Goal: Task Accomplishment & Management: Manage account settings

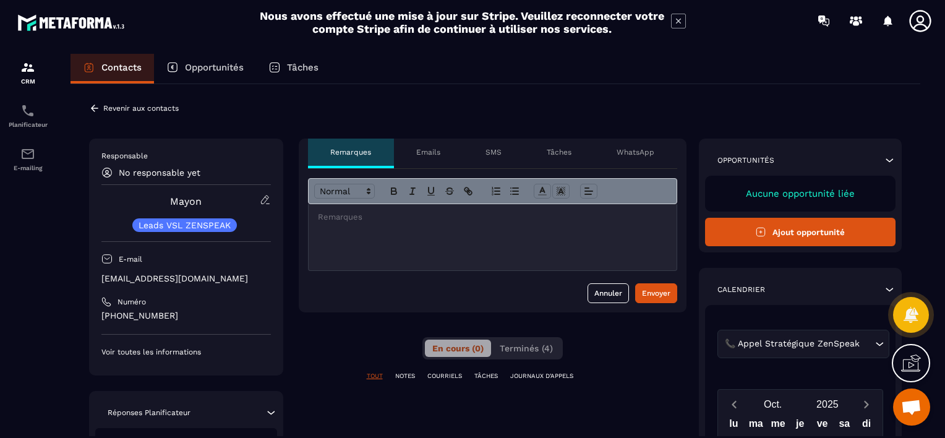
click at [95, 111] on icon at bounding box center [94, 108] width 11 height 11
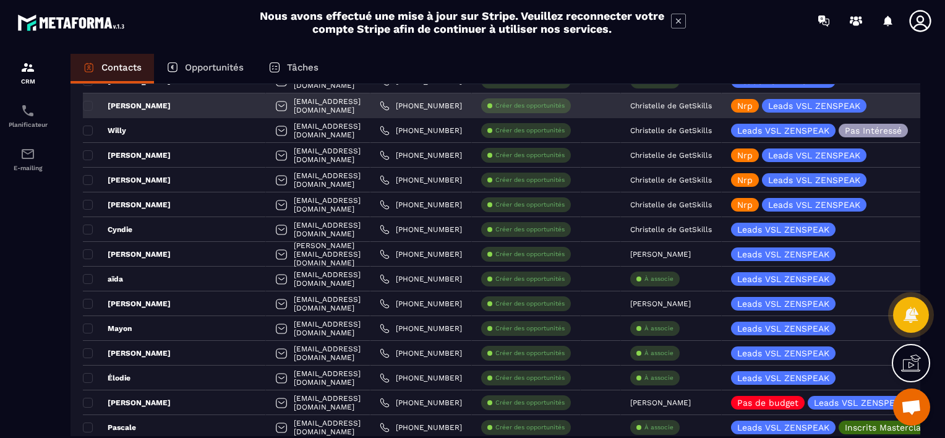
scroll to position [247, 0]
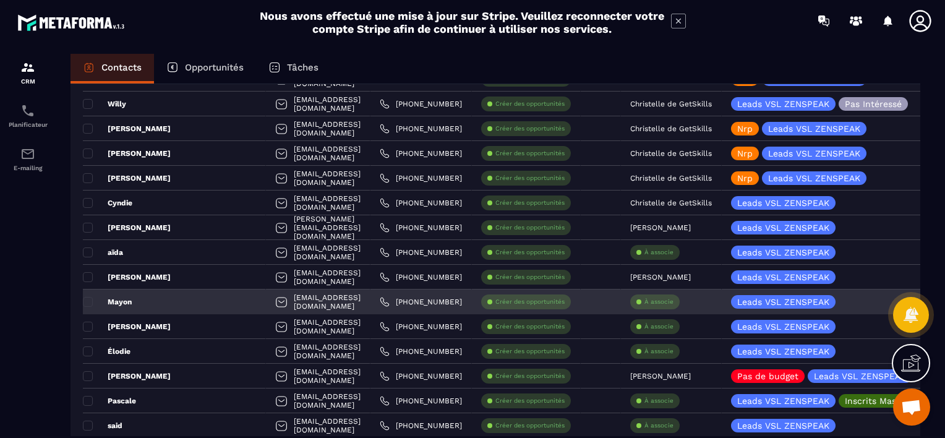
drag, startPoint x: 661, startPoint y: 301, endPoint x: 653, endPoint y: 299, distance: 7.7
click at [653, 299] on p "À associe" at bounding box center [659, 302] width 29 height 9
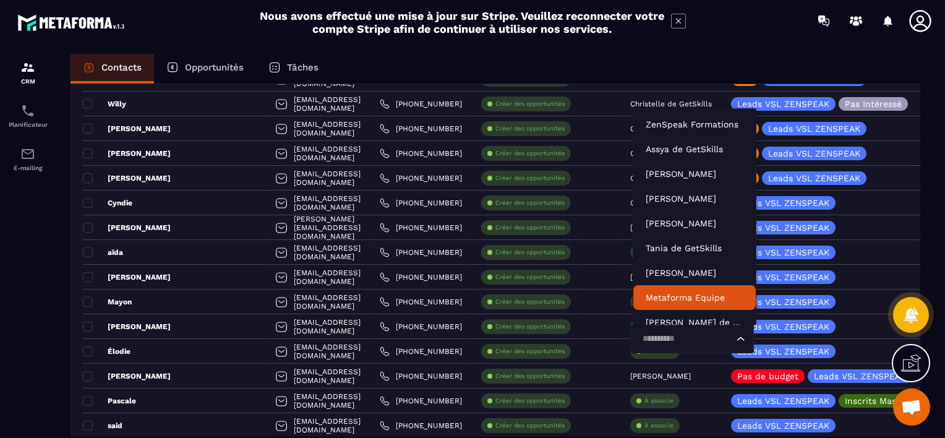
scroll to position [9, 0]
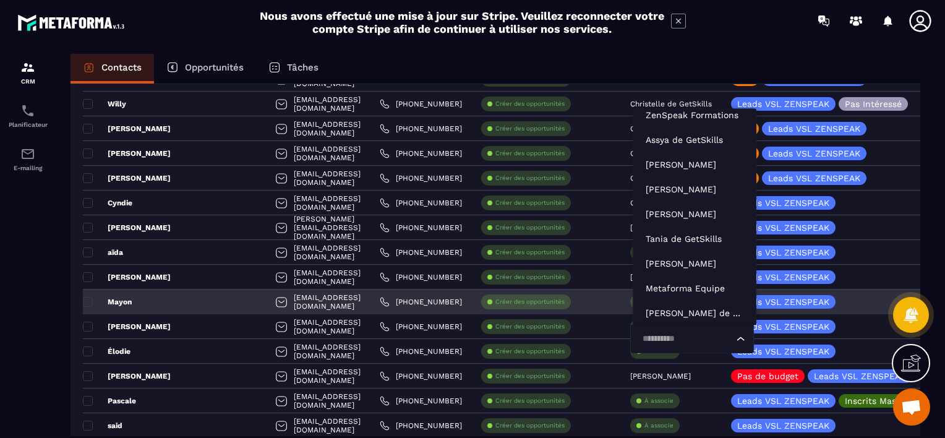
click at [654, 335] on input "Search for option" at bounding box center [685, 339] width 95 height 14
type input "****"
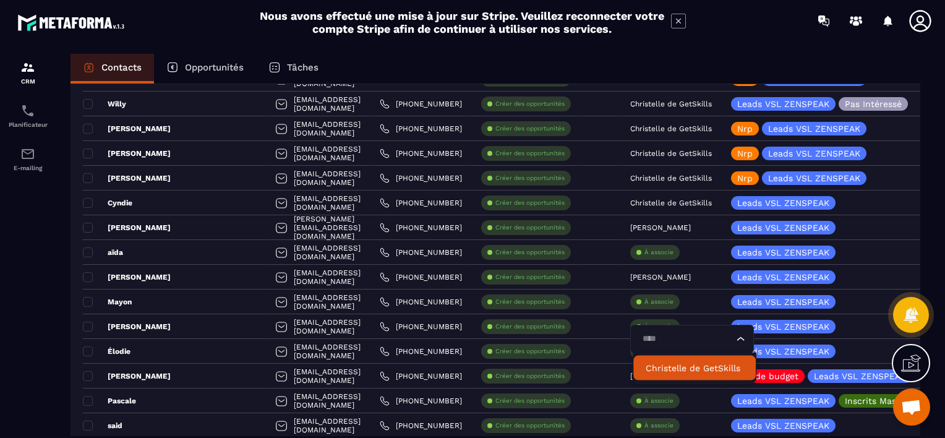
click at [663, 369] on p "Christelle de GetSkills" at bounding box center [695, 368] width 98 height 12
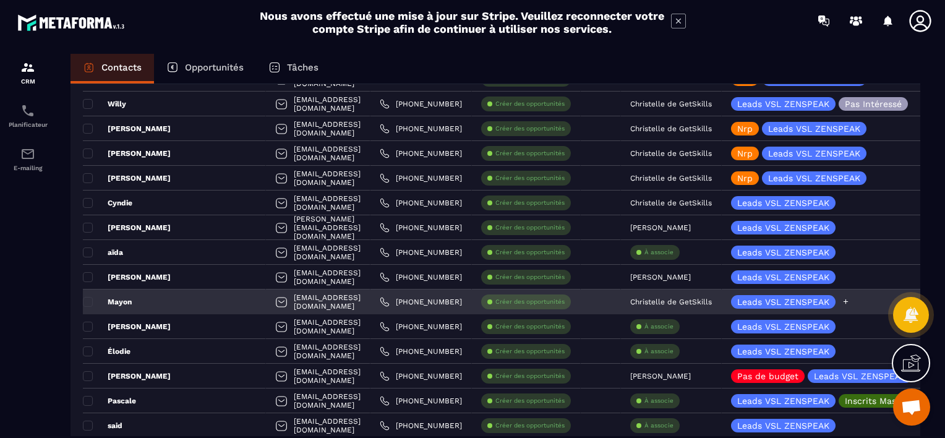
click at [845, 302] on icon at bounding box center [846, 302] width 8 height 8
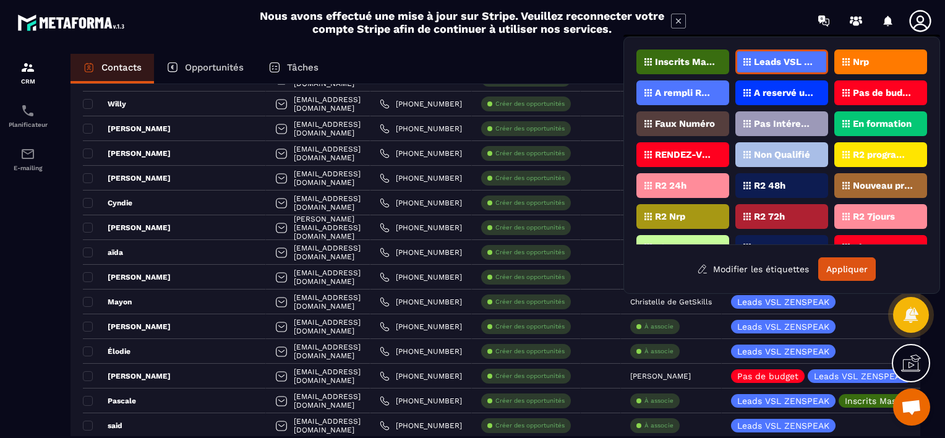
click at [854, 64] on p "Nrp" at bounding box center [861, 62] width 16 height 9
click at [854, 257] on button "Appliquer" at bounding box center [848, 269] width 58 height 24
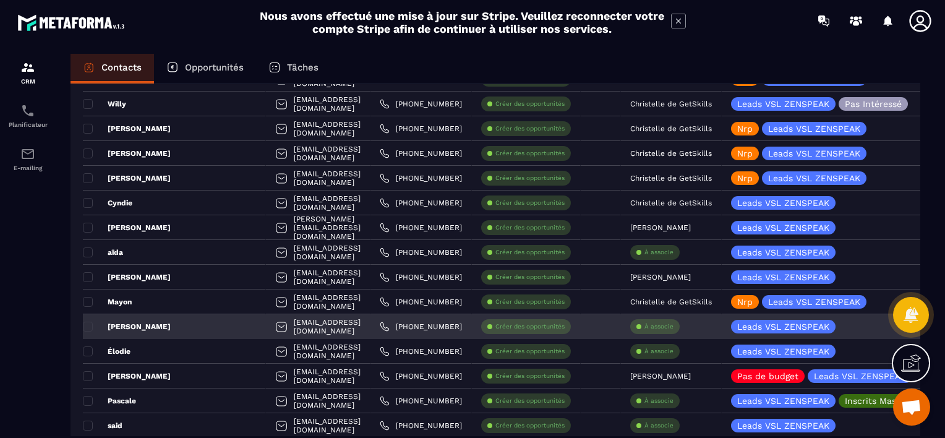
click at [663, 325] on p "À associe" at bounding box center [659, 326] width 29 height 9
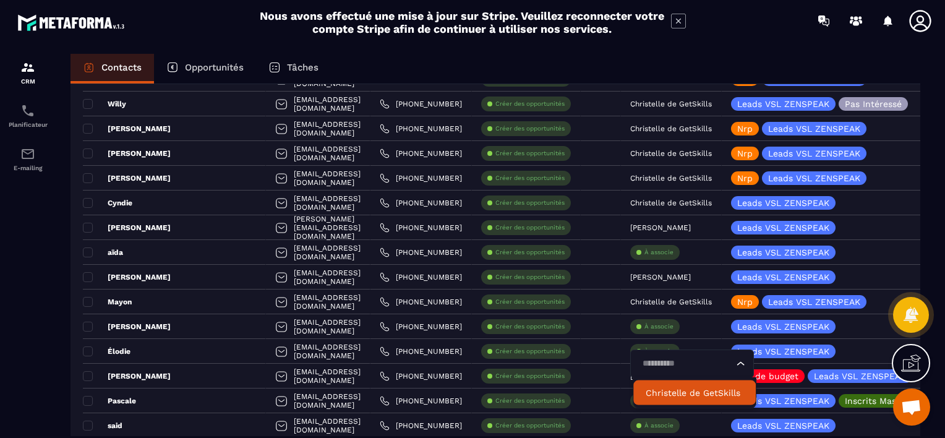
click at [672, 392] on p "Christelle de GetSkills" at bounding box center [695, 393] width 98 height 12
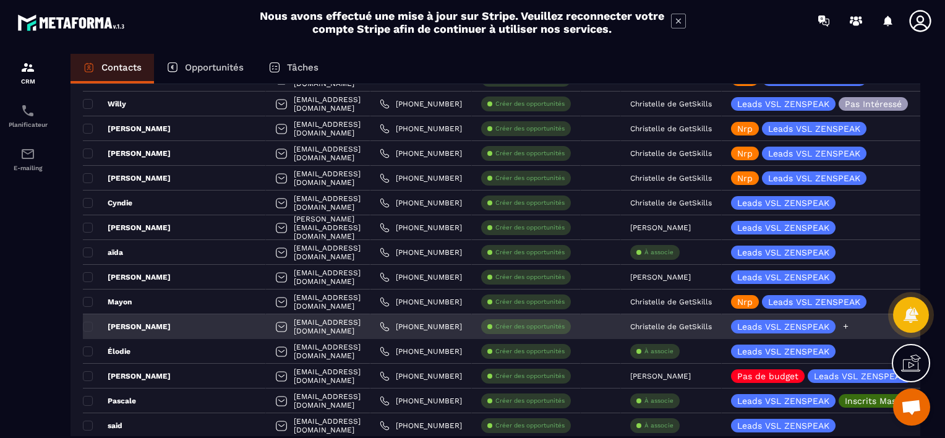
click at [849, 324] on icon at bounding box center [846, 326] width 8 height 8
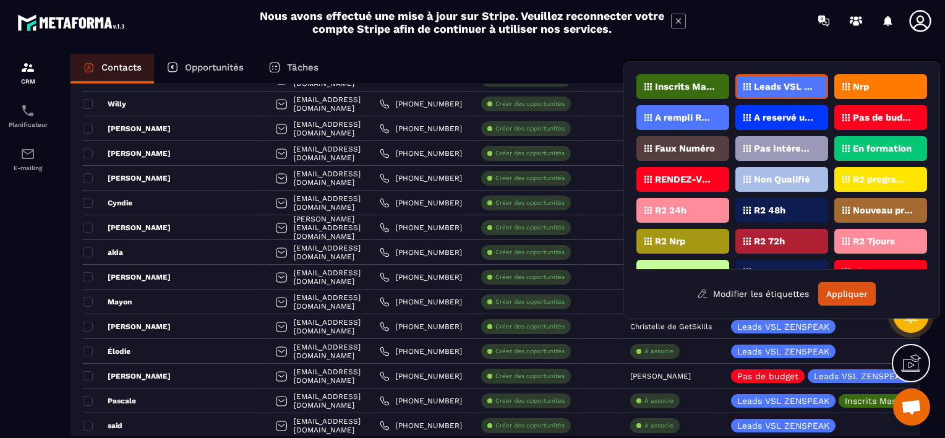
click at [875, 84] on div "Nrp" at bounding box center [881, 86] width 93 height 25
click at [852, 291] on button "Appliquer" at bounding box center [848, 294] width 58 height 24
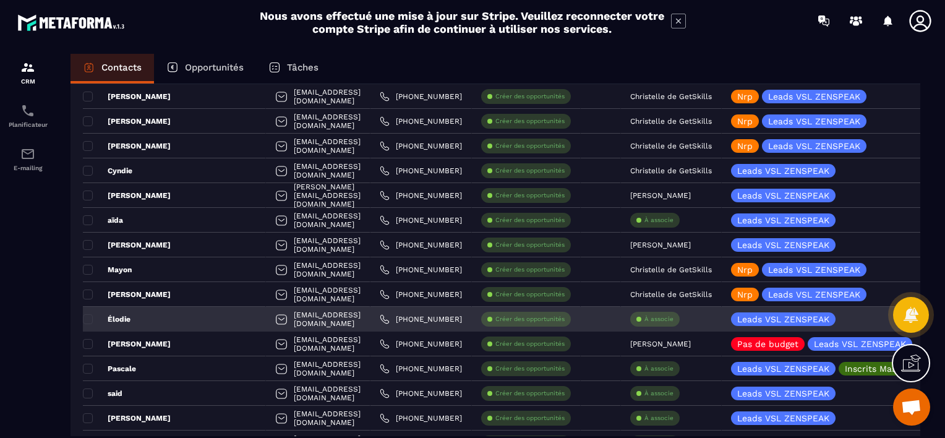
scroll to position [309, 0]
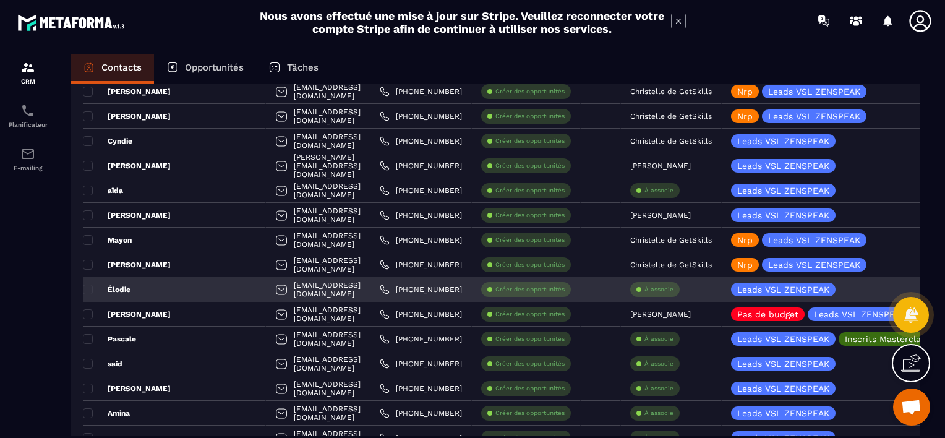
click at [666, 288] on p "À associe" at bounding box center [659, 289] width 29 height 9
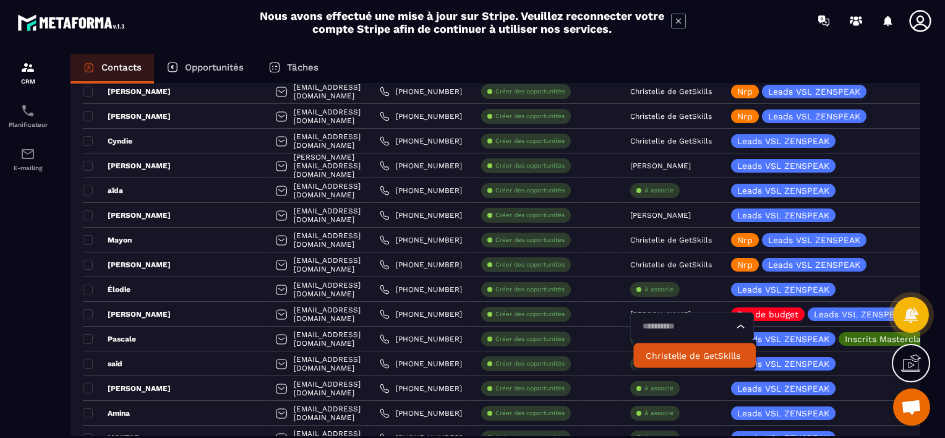
click at [666, 358] on p "Christelle de GetSkills" at bounding box center [695, 356] width 98 height 12
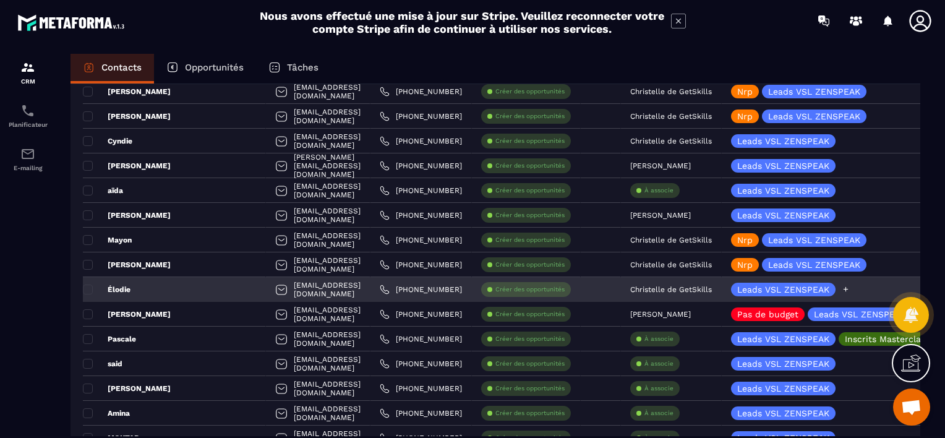
click at [847, 288] on icon at bounding box center [846, 289] width 5 height 5
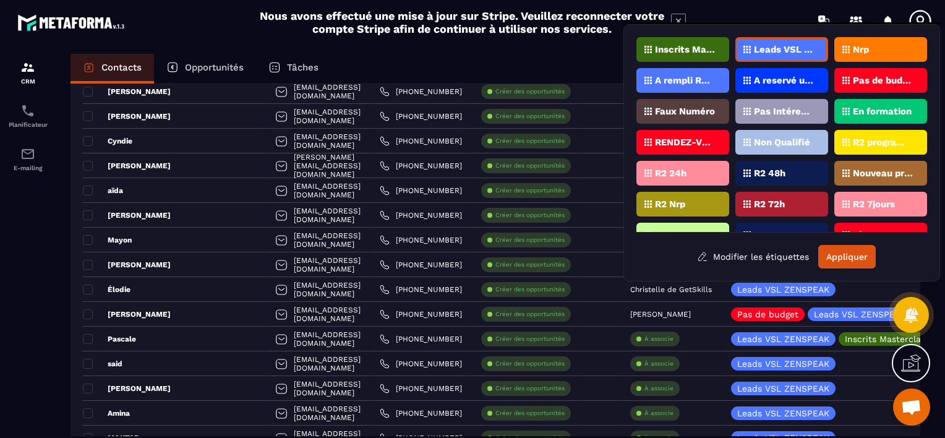
click at [866, 49] on p "Nrp" at bounding box center [861, 49] width 16 height 9
click at [841, 252] on button "Appliquer" at bounding box center [848, 257] width 58 height 24
